Goal: Navigation & Orientation: Go to known website

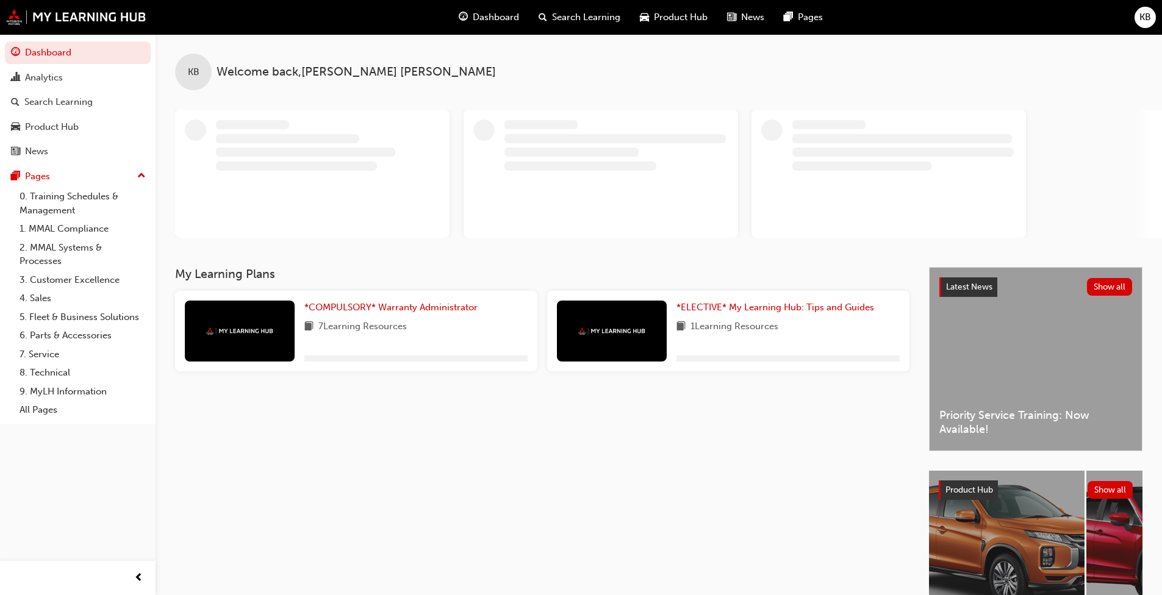
click at [610, 13] on span "KB" at bounding box center [1146, 17] width 12 height 14
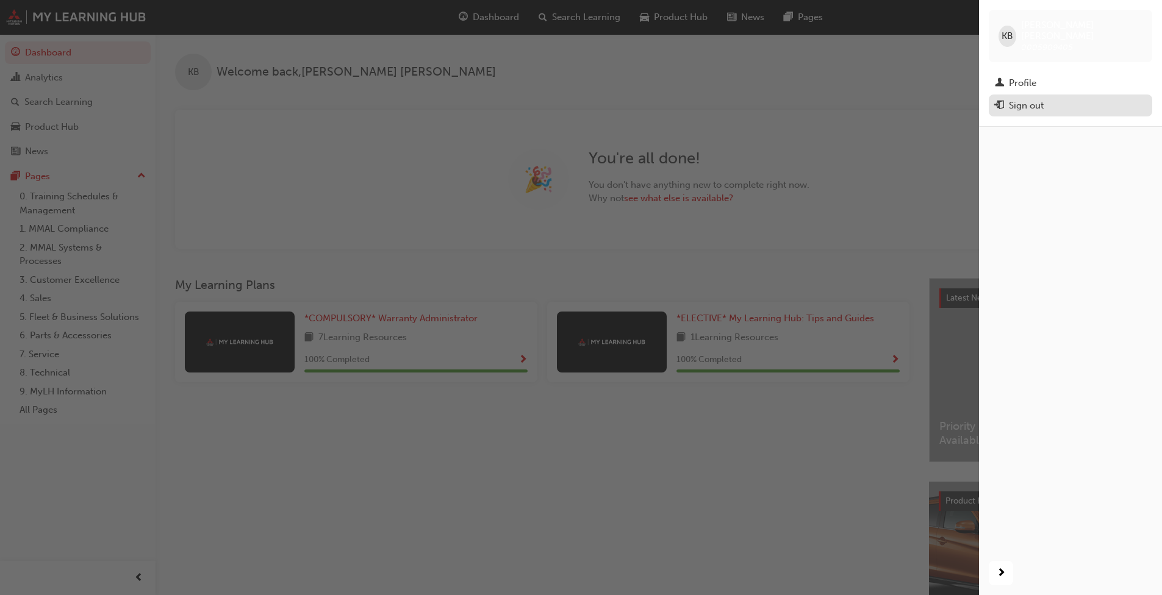
click at [610, 99] on div "Sign out" at bounding box center [1026, 106] width 35 height 14
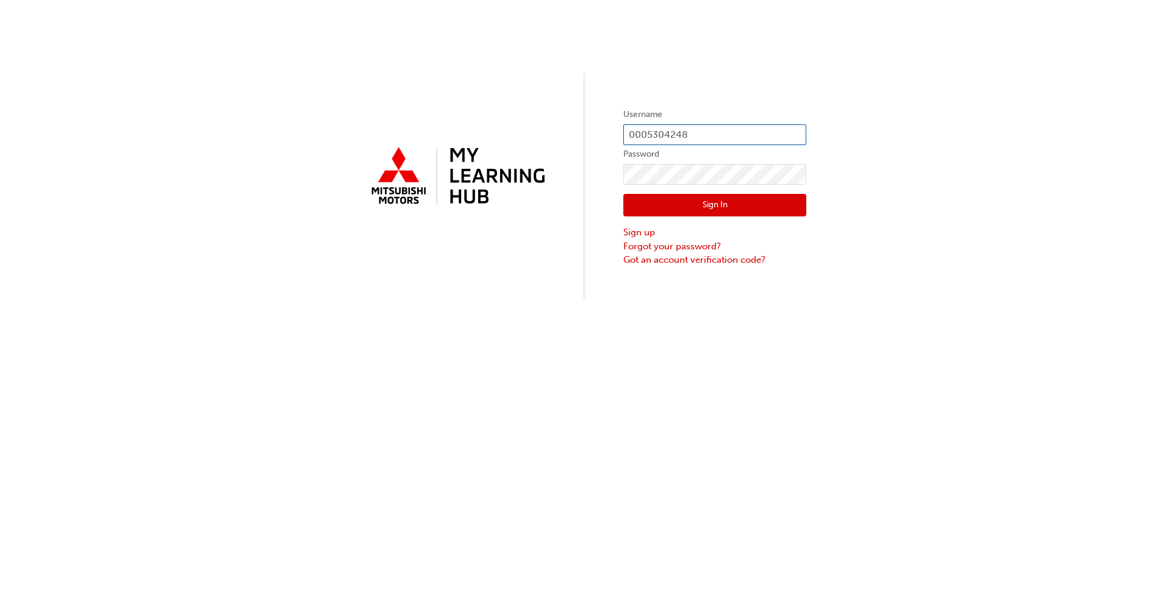
click at [683, 135] on input "0005304248" at bounding box center [715, 134] width 183 height 21
drag, startPoint x: 696, startPoint y: 132, endPoint x: 650, endPoint y: 138, distance: 46.1
click at [650, 138] on input "0005304248" at bounding box center [715, 134] width 183 height 21
type input "0005304248"
click at [599, 175] on div "Username 0005304248 Password Sign In Sign up Forgot your password? Got an accou…" at bounding box center [585, 149] width 1171 height 299
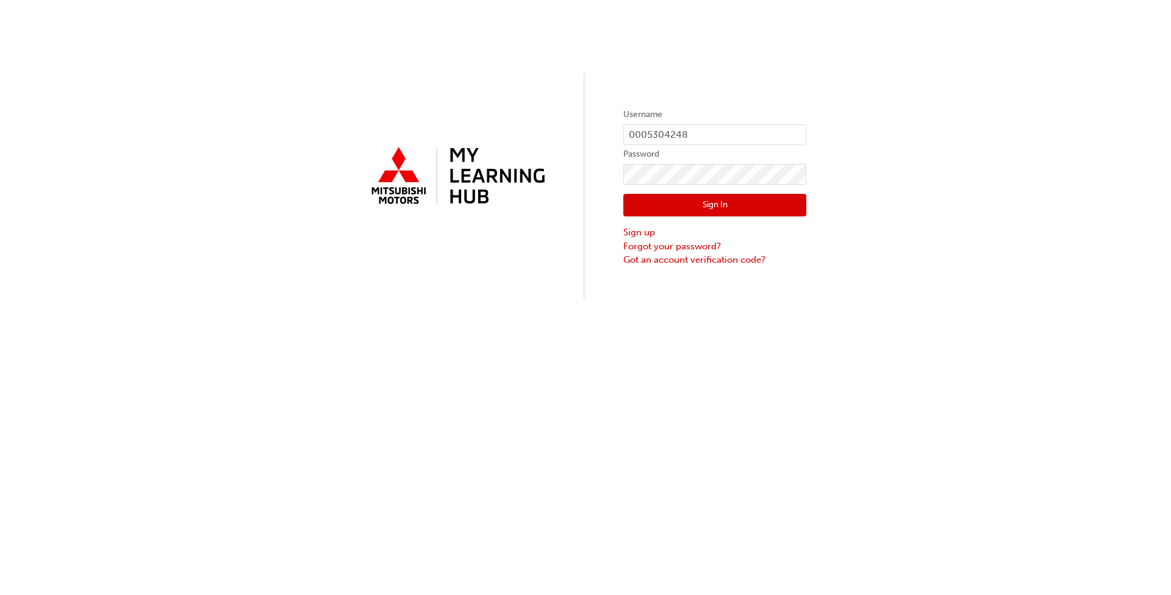
click at [637, 208] on button "Sign In" at bounding box center [715, 205] width 183 height 23
